Goal: Transaction & Acquisition: Subscribe to service/newsletter

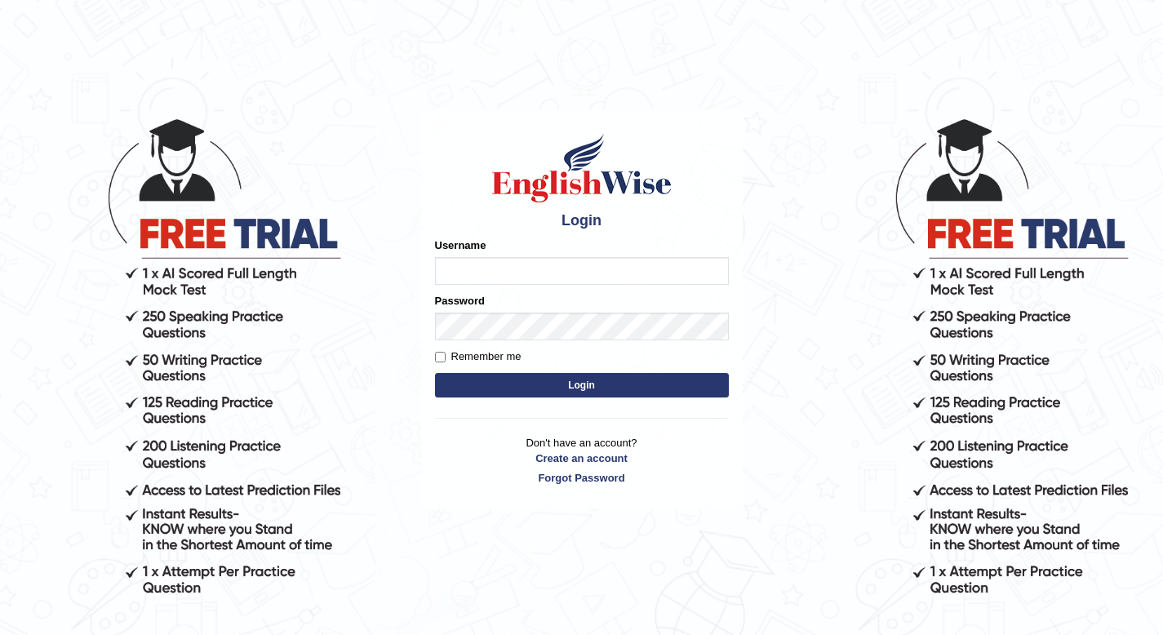
click at [450, 271] on input "Username" at bounding box center [582, 271] width 294 height 28
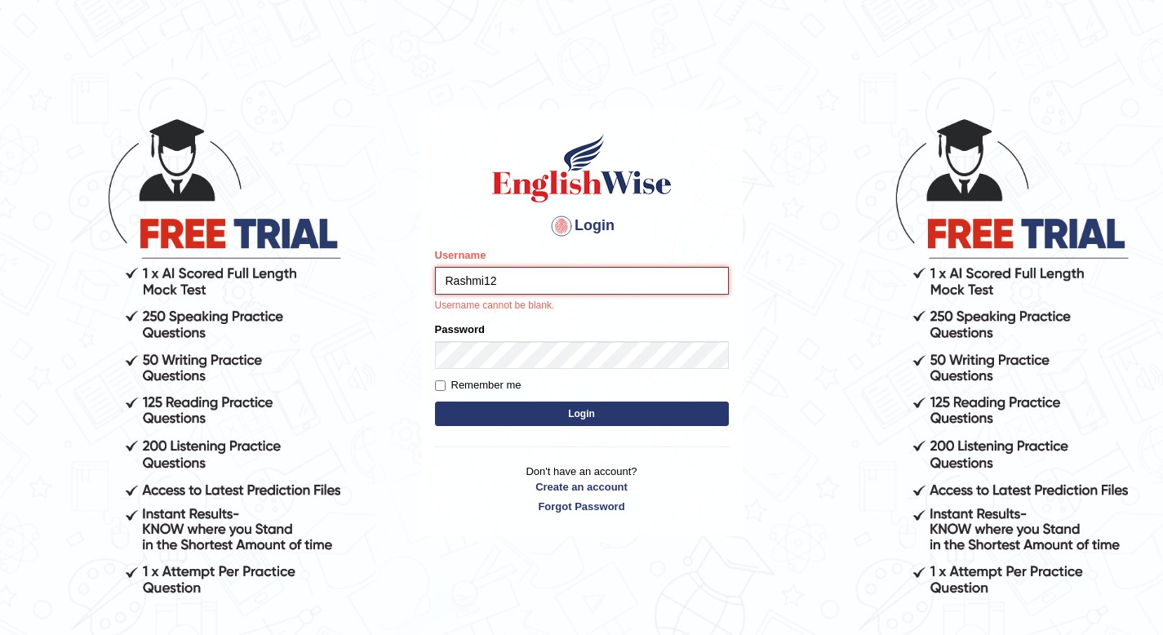
type input "Rashmi123"
drag, startPoint x: 513, startPoint y: 284, endPoint x: 406, endPoint y: 279, distance: 106.2
click at [406, 279] on body "Login Please fix the following errors: Username Rashmi123 Username cannot be bl…" at bounding box center [581, 375] width 1163 height 635
type input "Rashmisharma"
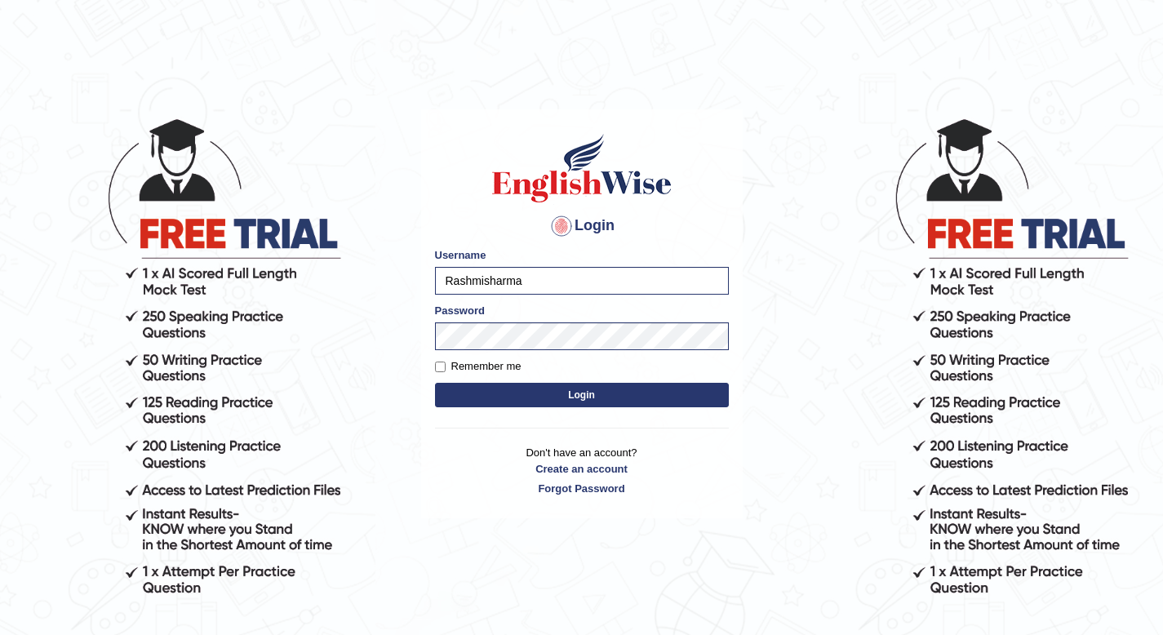
click at [534, 397] on button "Login" at bounding box center [582, 395] width 294 height 24
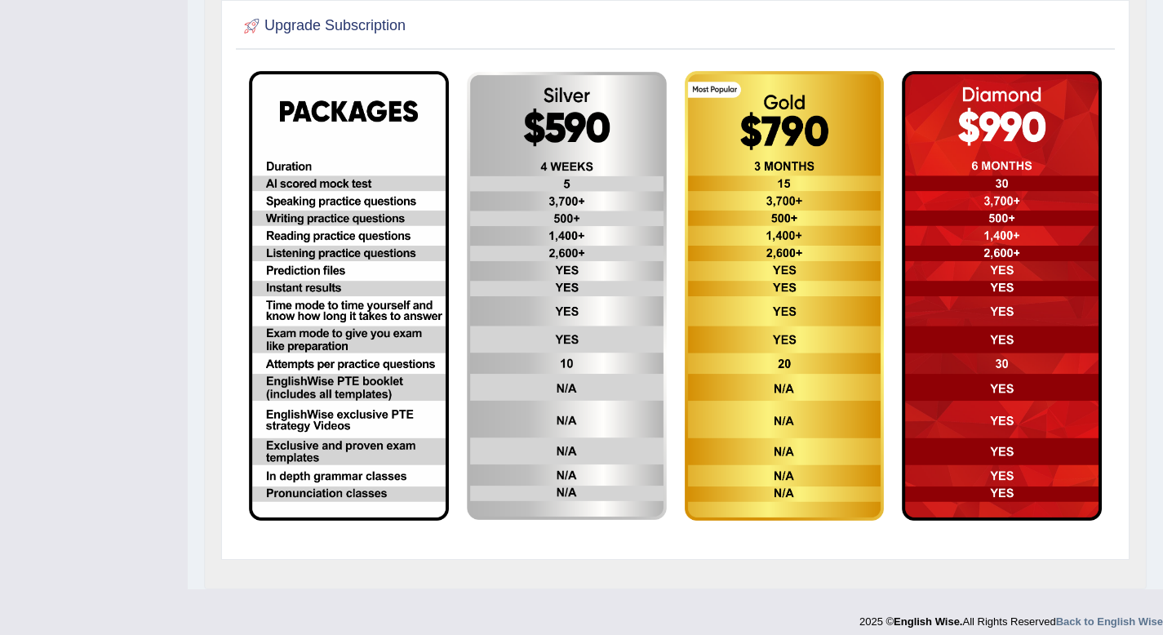
scroll to position [446, 0]
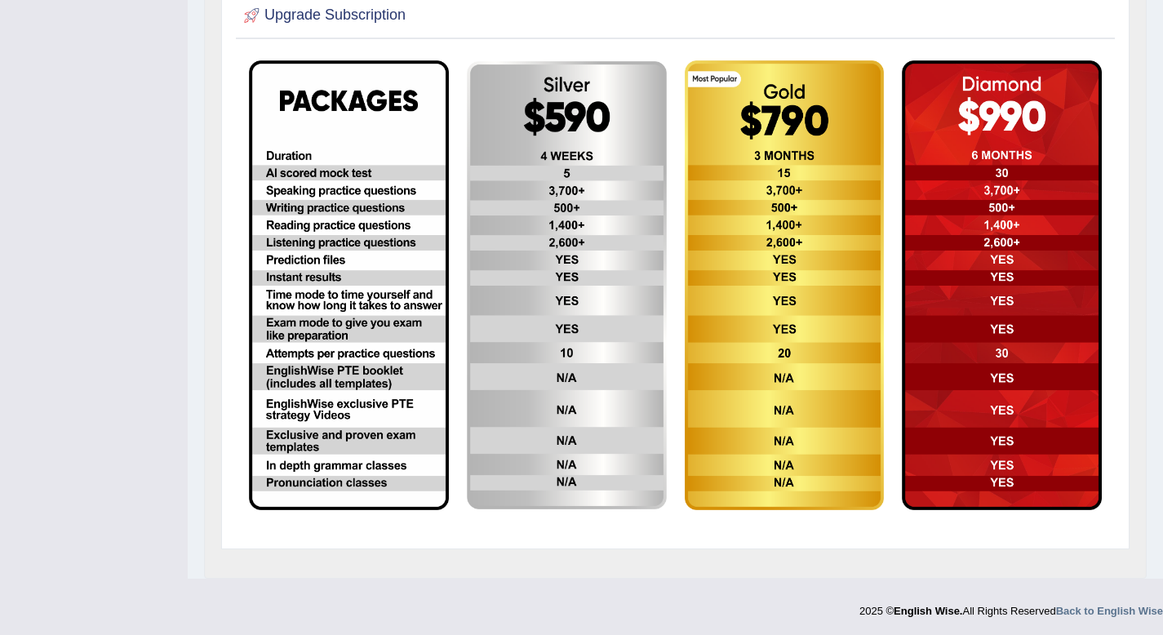
click at [328, 261] on img at bounding box center [349, 284] width 200 height 449
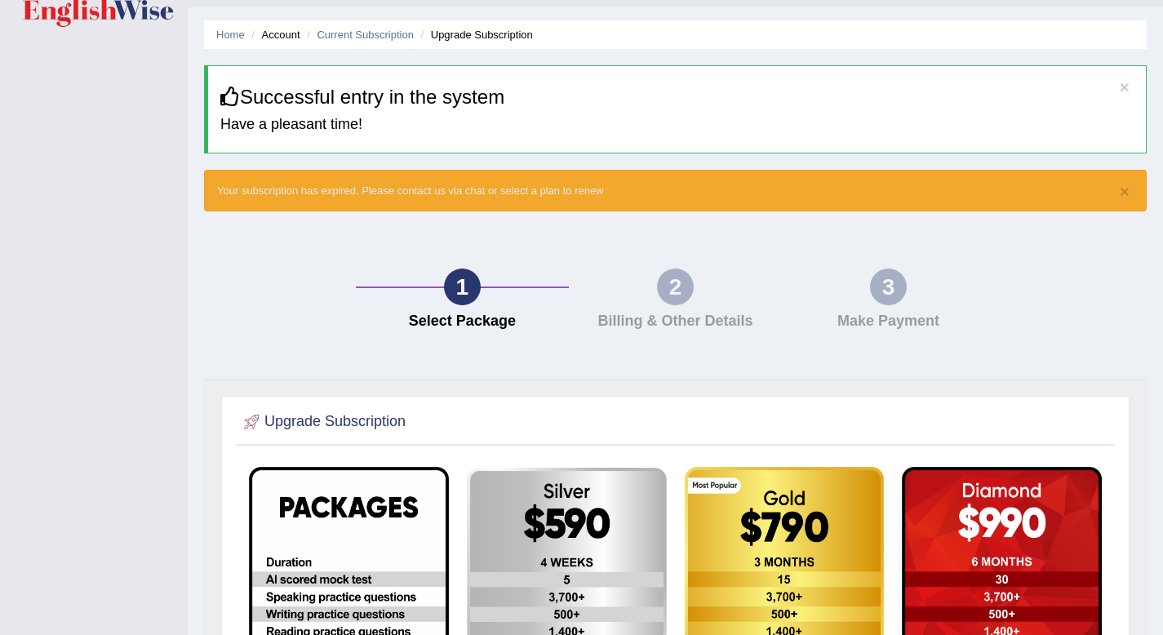
scroll to position [0, 0]
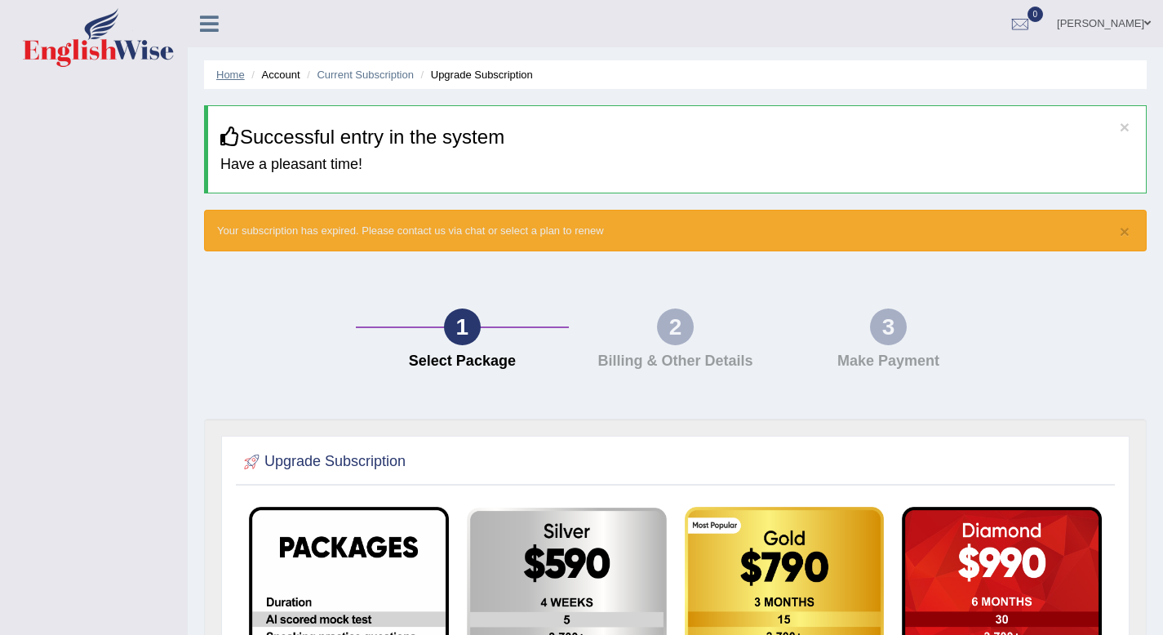
click at [226, 79] on link "Home" at bounding box center [230, 75] width 29 height 12
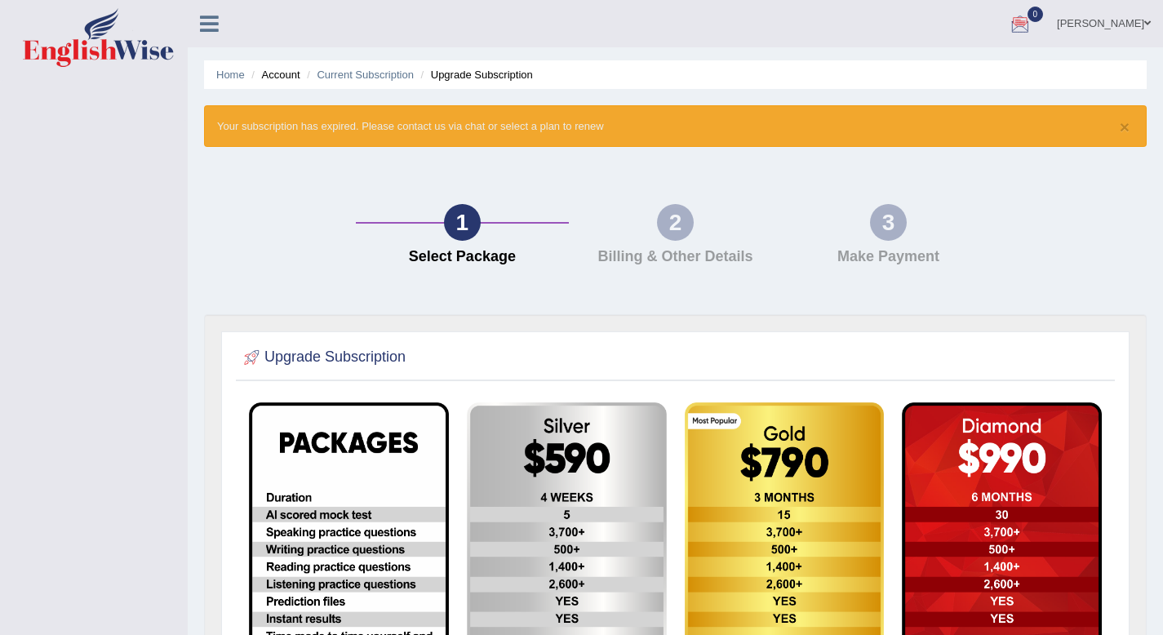
click at [504, 75] on li "Upgrade Subscription" at bounding box center [475, 75] width 116 height 16
click at [357, 70] on link "Current Subscription" at bounding box center [365, 75] width 97 height 12
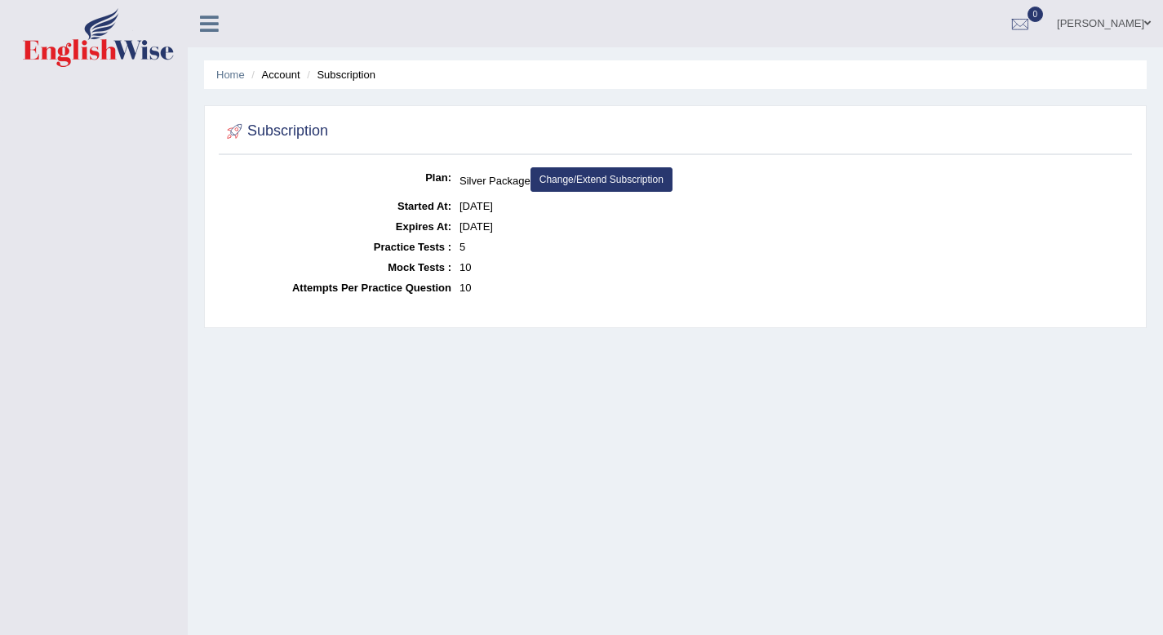
click at [286, 73] on li "Account" at bounding box center [273, 75] width 52 height 16
click at [222, 76] on link "Home" at bounding box center [230, 75] width 29 height 12
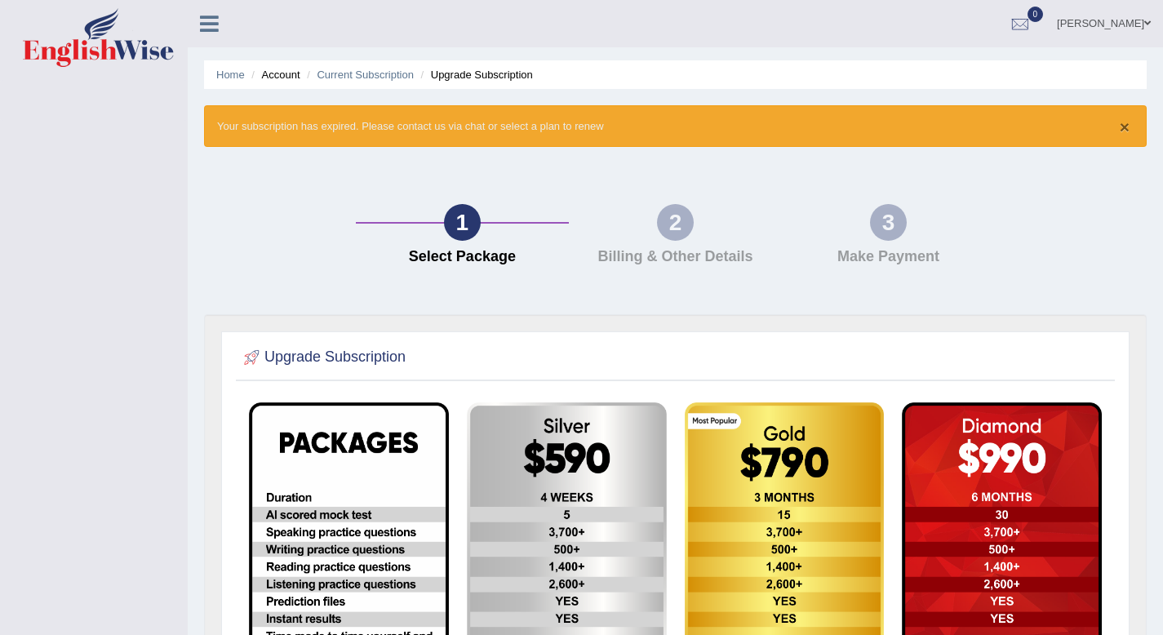
click at [1124, 128] on button "×" at bounding box center [1125, 126] width 10 height 17
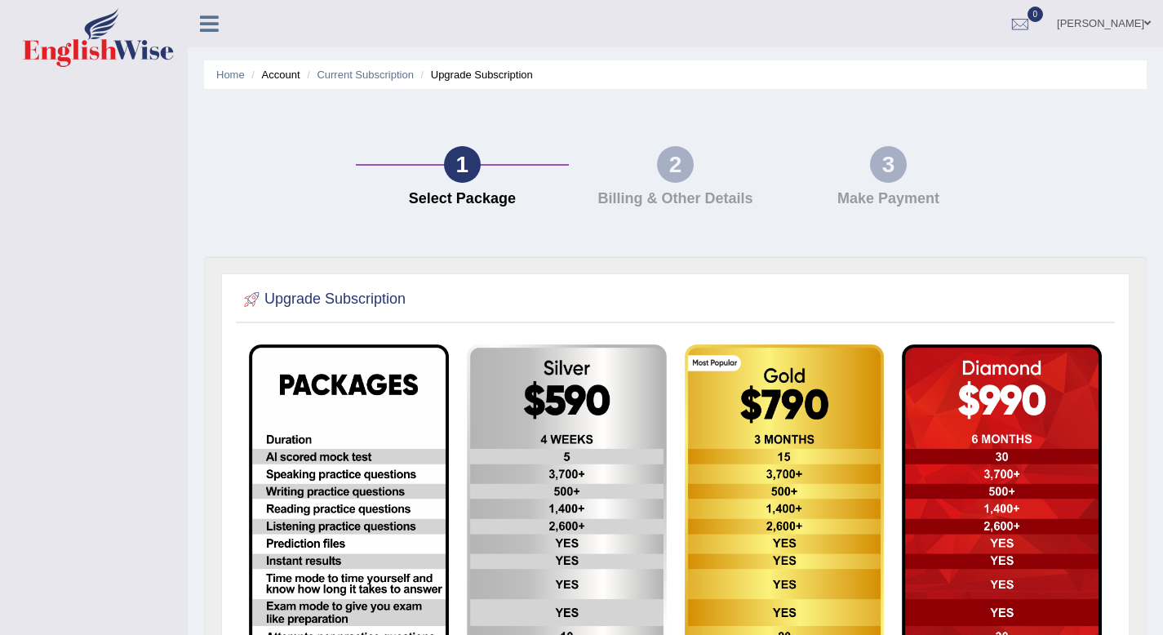
click at [1113, 22] on link "[PERSON_NAME]" at bounding box center [1104, 21] width 118 height 42
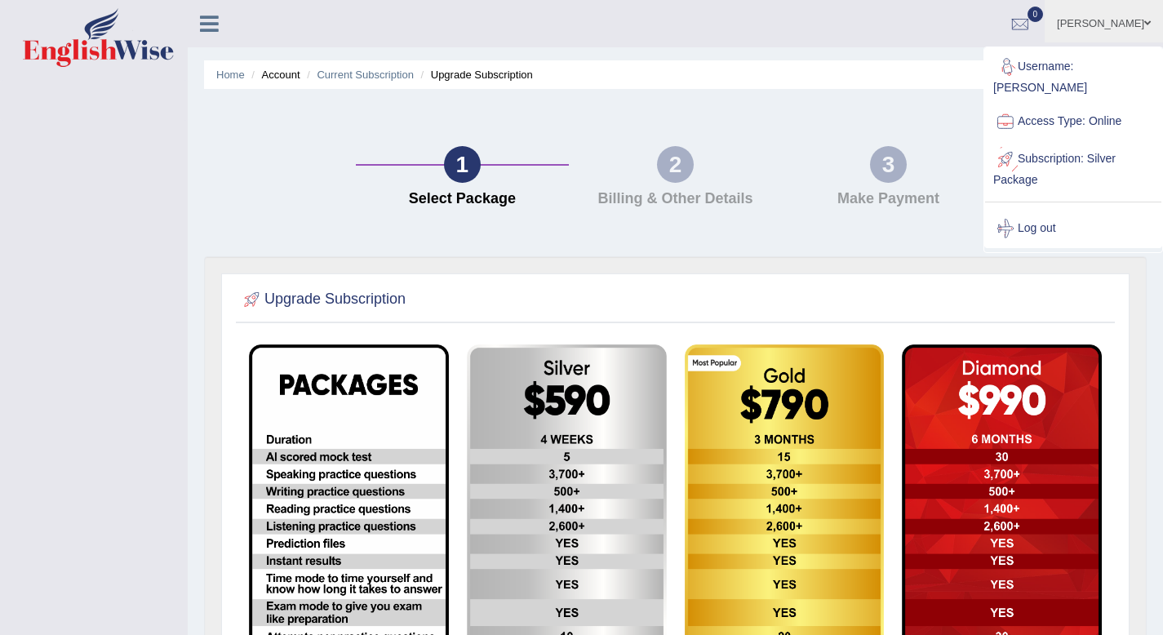
click at [1054, 123] on link "Access Type: Online" at bounding box center [1073, 122] width 176 height 38
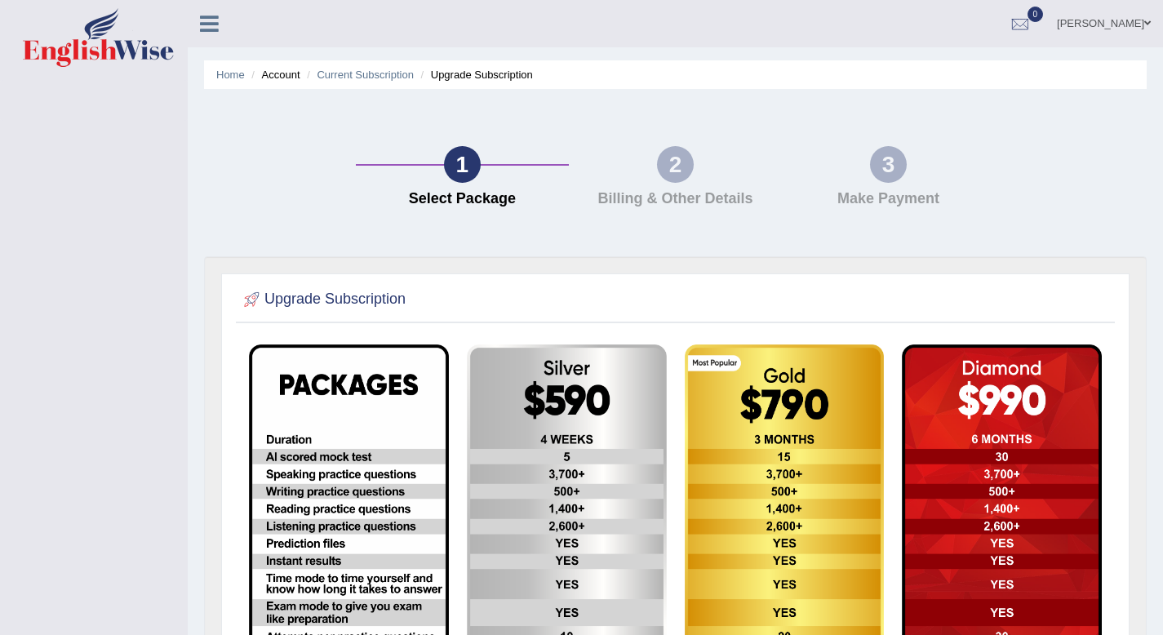
click at [198, 24] on link at bounding box center [209, 22] width 43 height 24
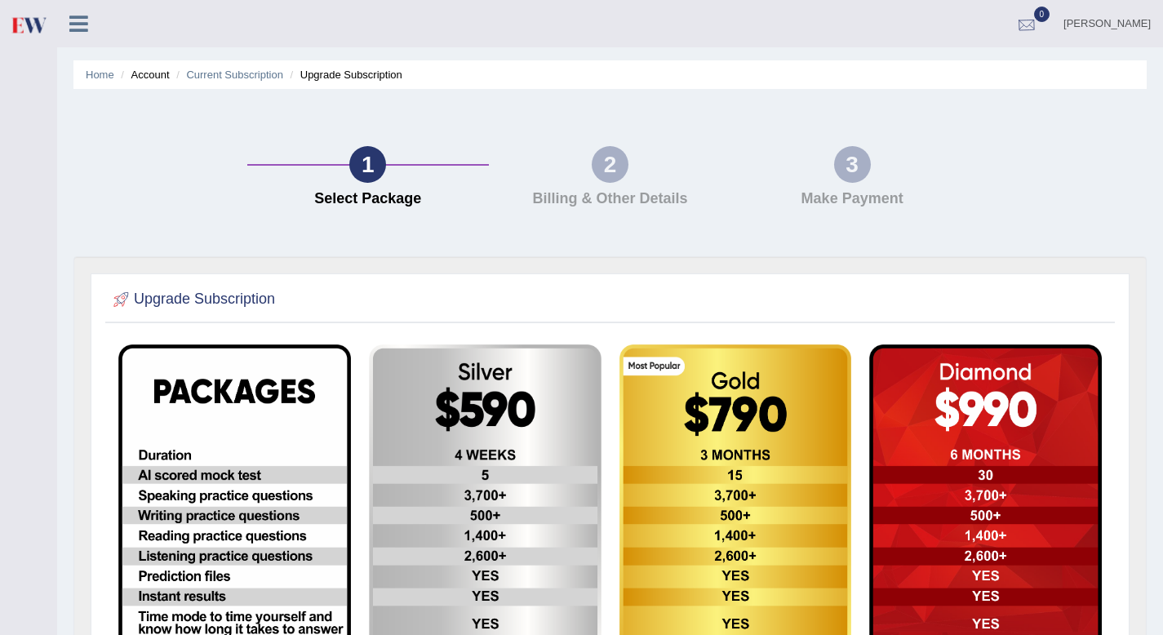
click at [1032, 13] on div at bounding box center [1026, 24] width 24 height 24
click at [919, 73] on strong "See All Alerts" at bounding box center [923, 68] width 73 height 13
